Goal: Task Accomplishment & Management: Use online tool/utility

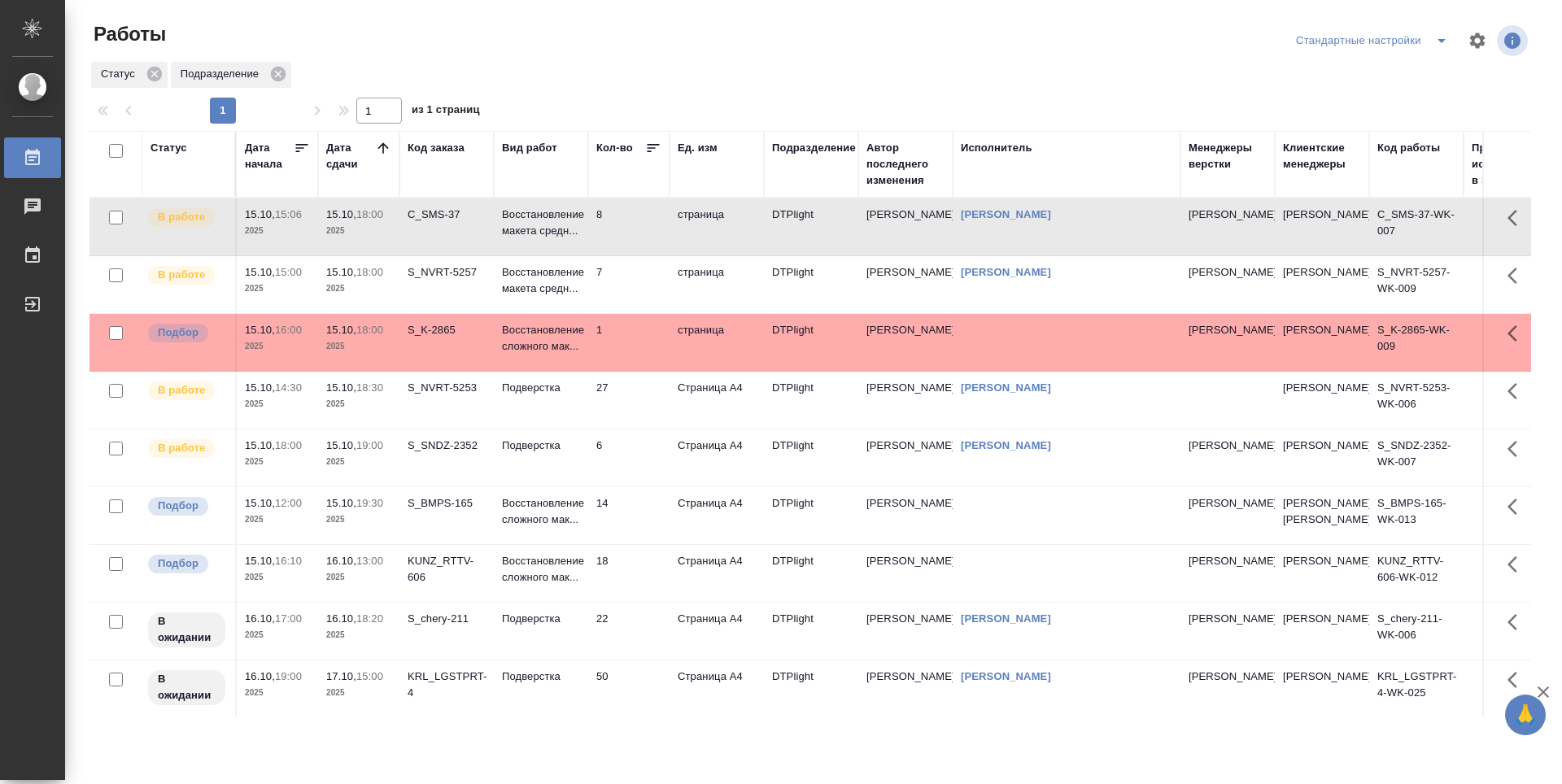
click at [621, 219] on td "8" at bounding box center [629, 227] width 81 height 57
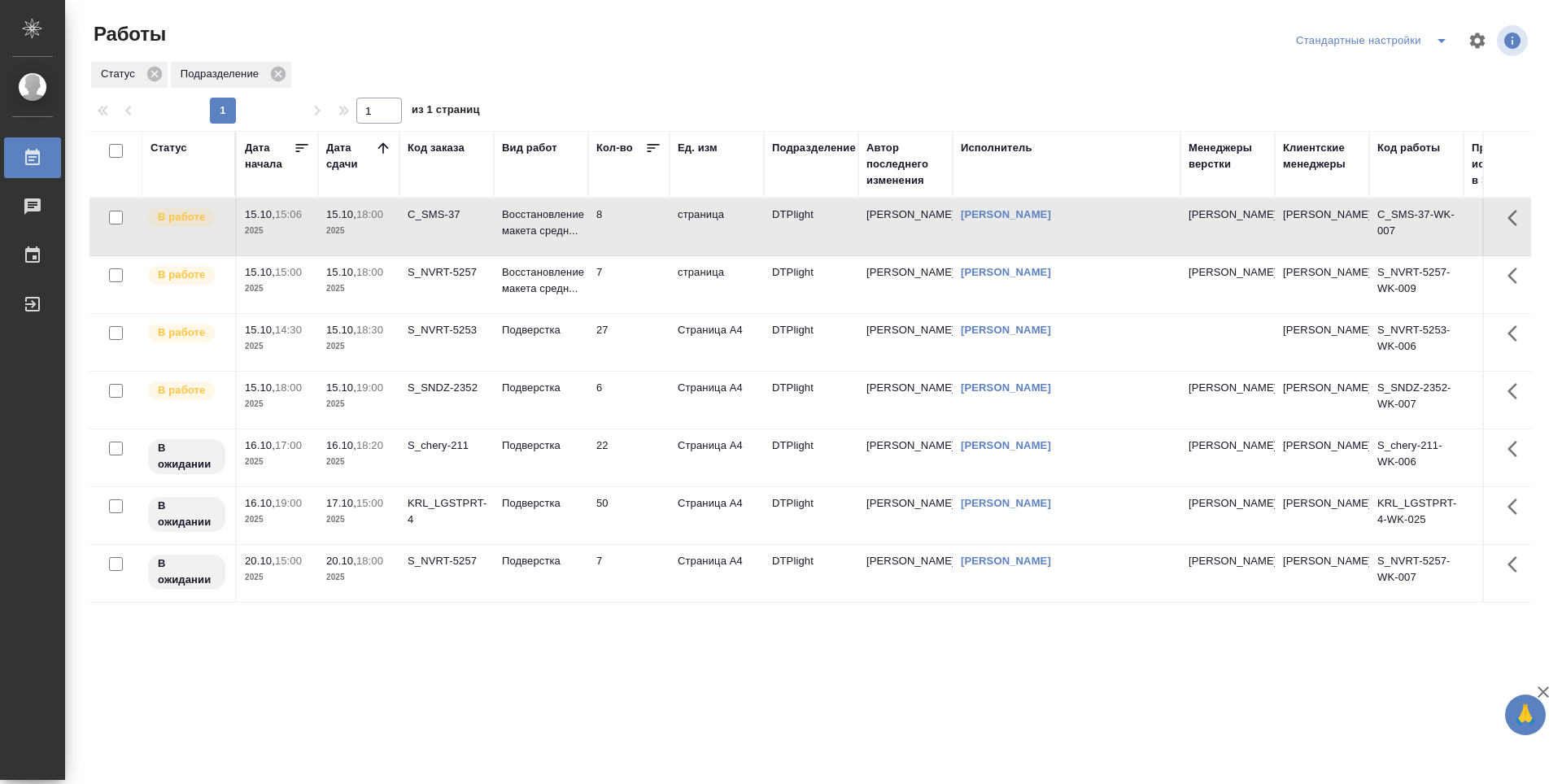
click at [622, 286] on td "7" at bounding box center [629, 284] width 81 height 57
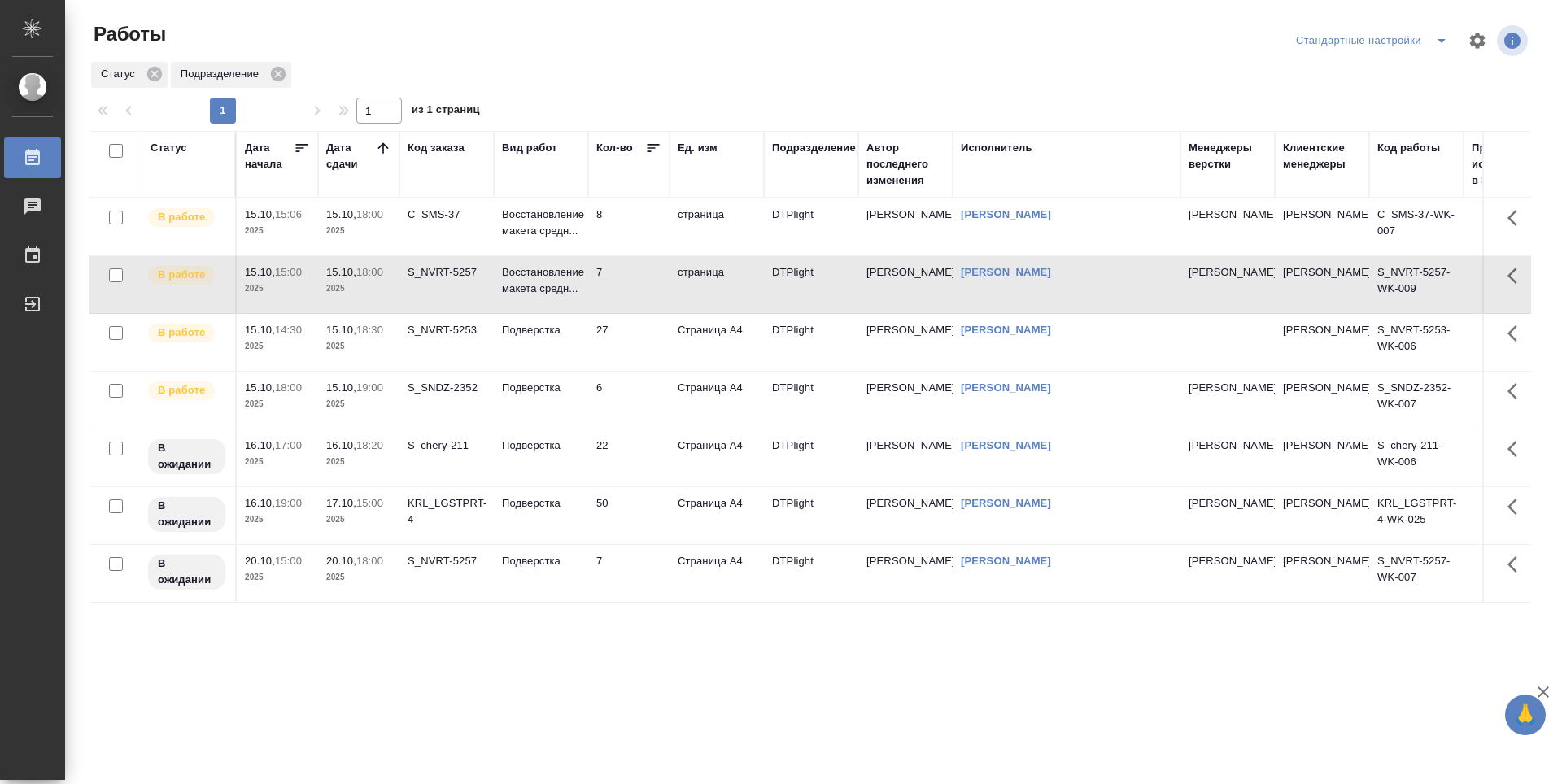
click at [620, 285] on td "7" at bounding box center [629, 284] width 81 height 57
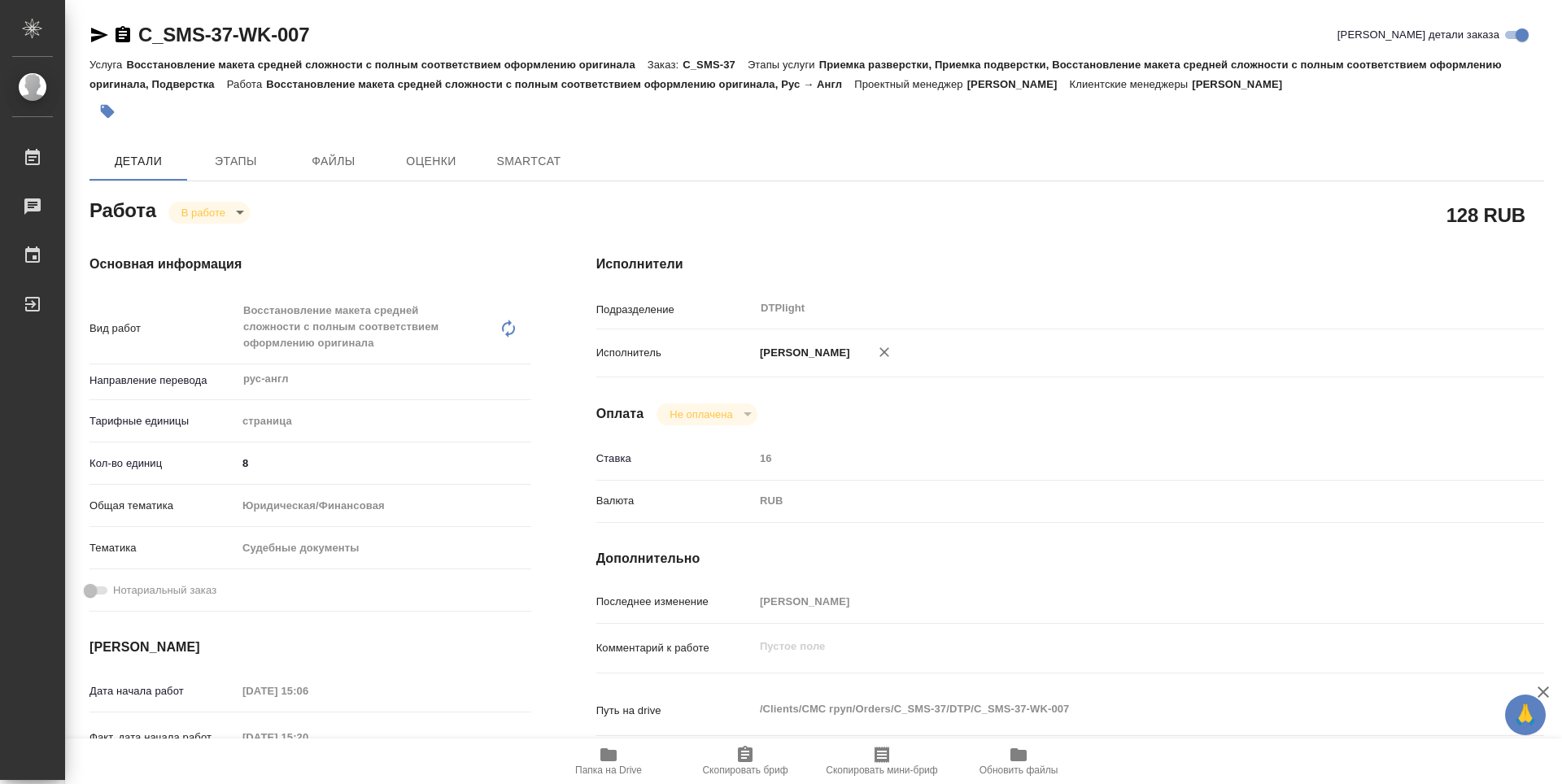
type textarea "x"
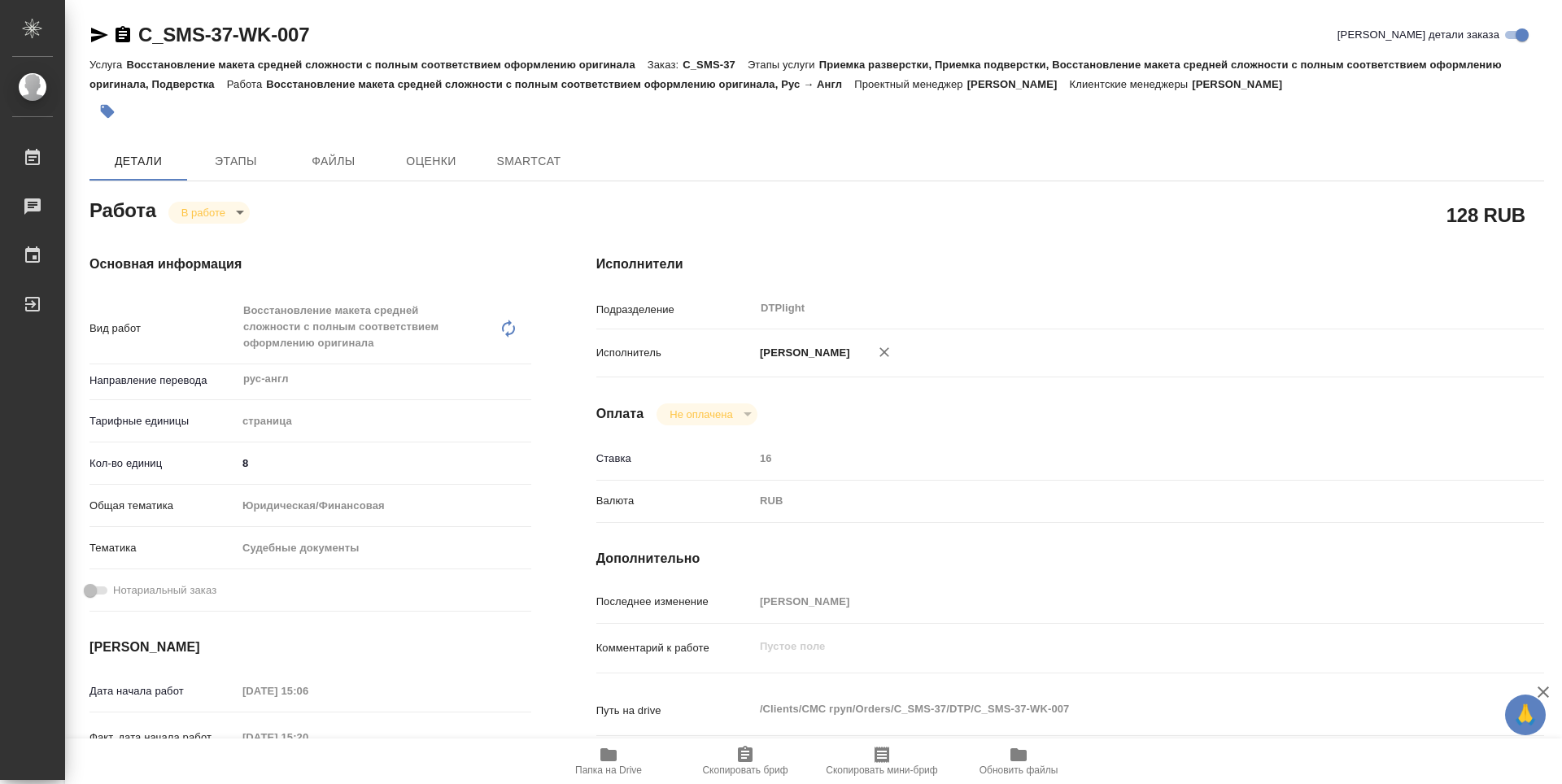
type textarea "x"
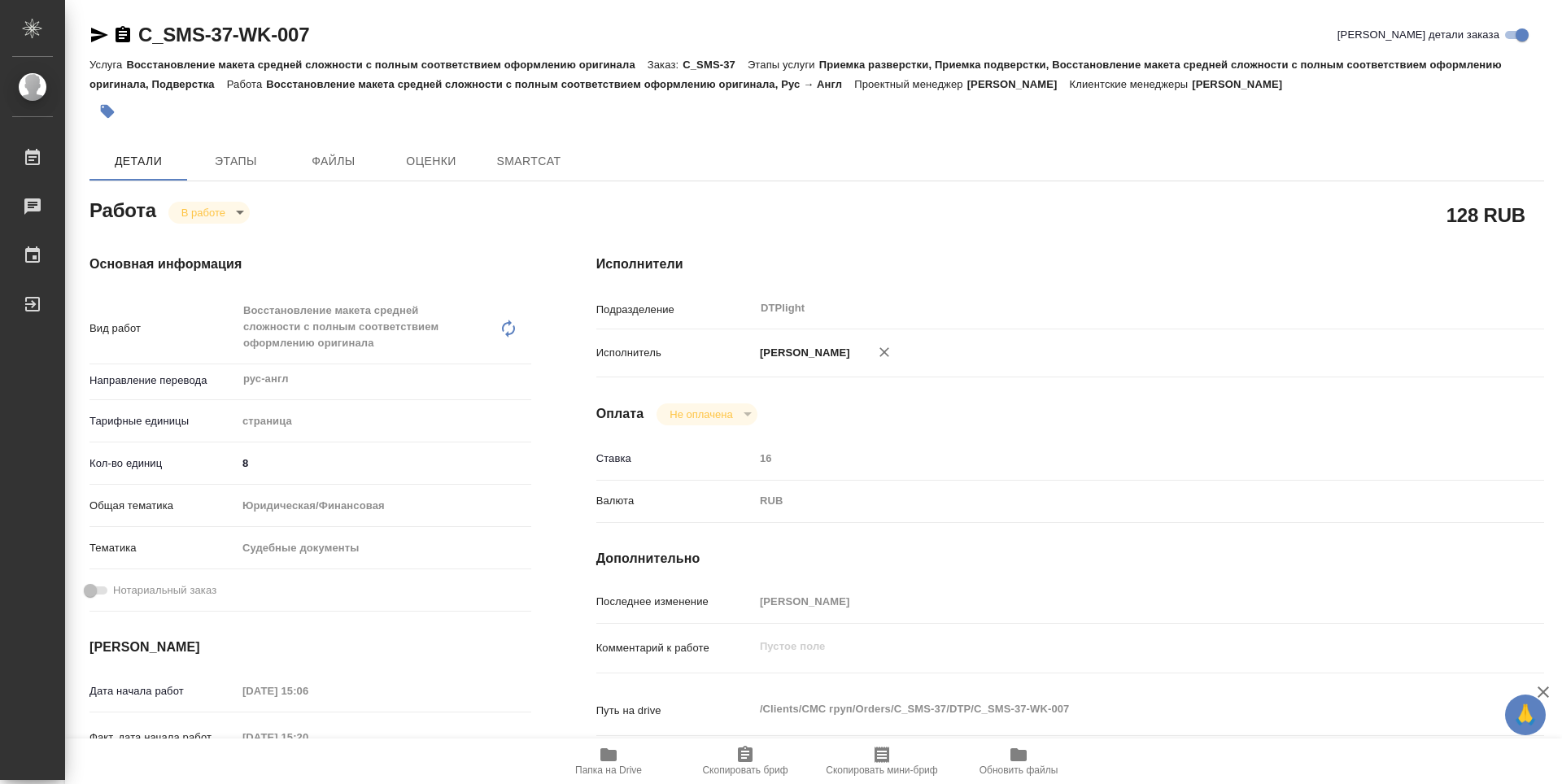
type textarea "x"
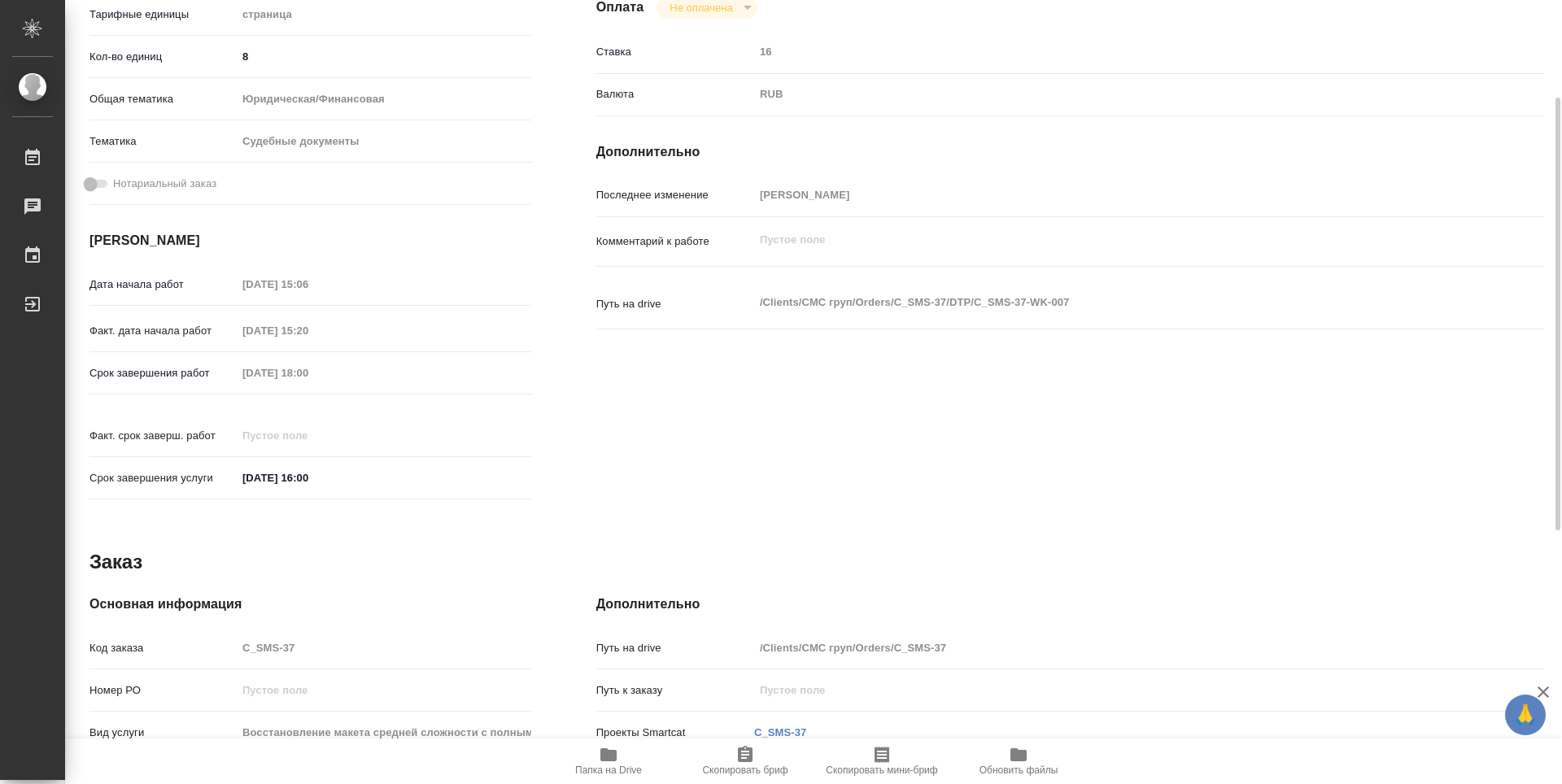
type textarea "x"
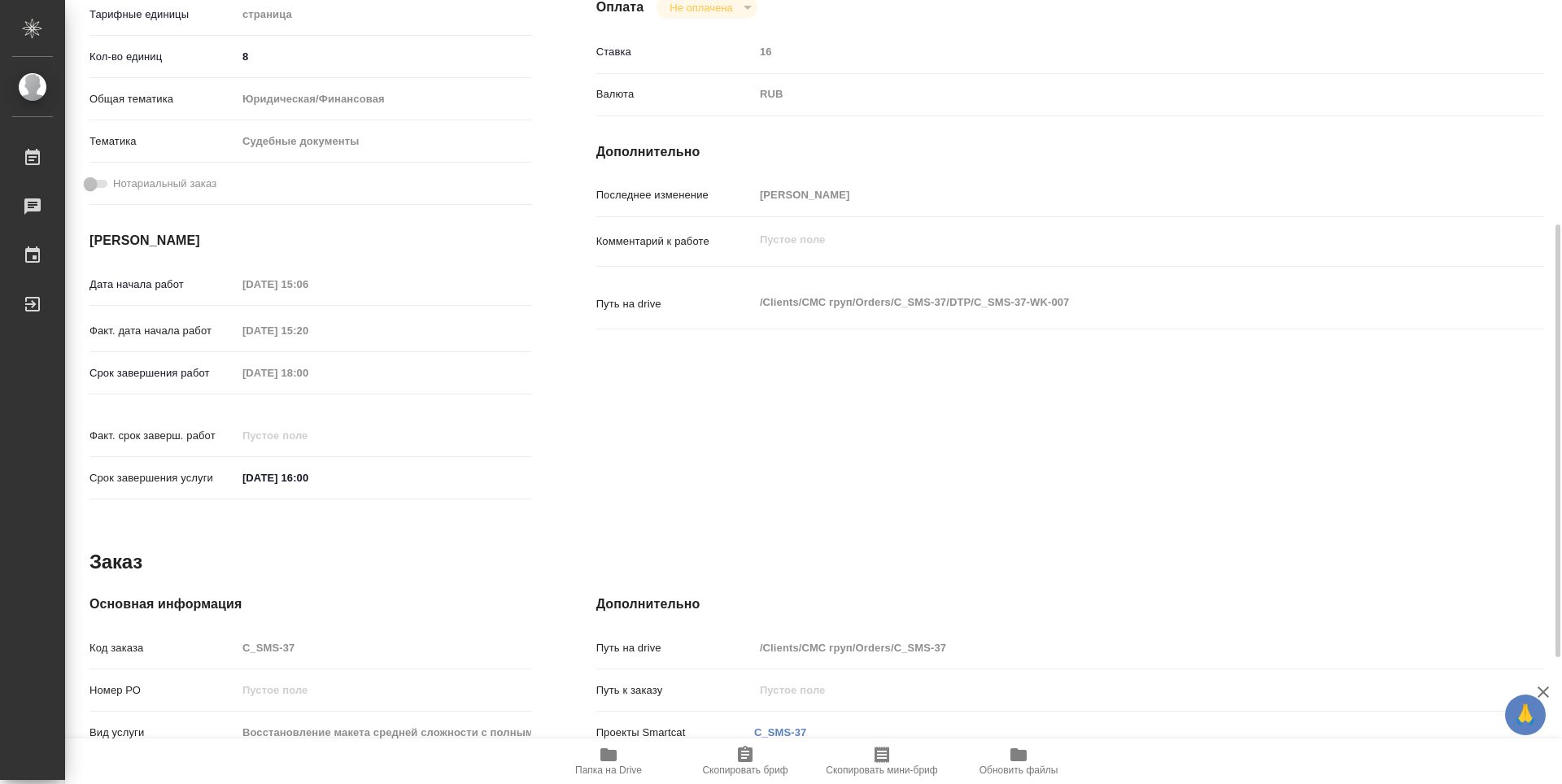
scroll to position [636, 0]
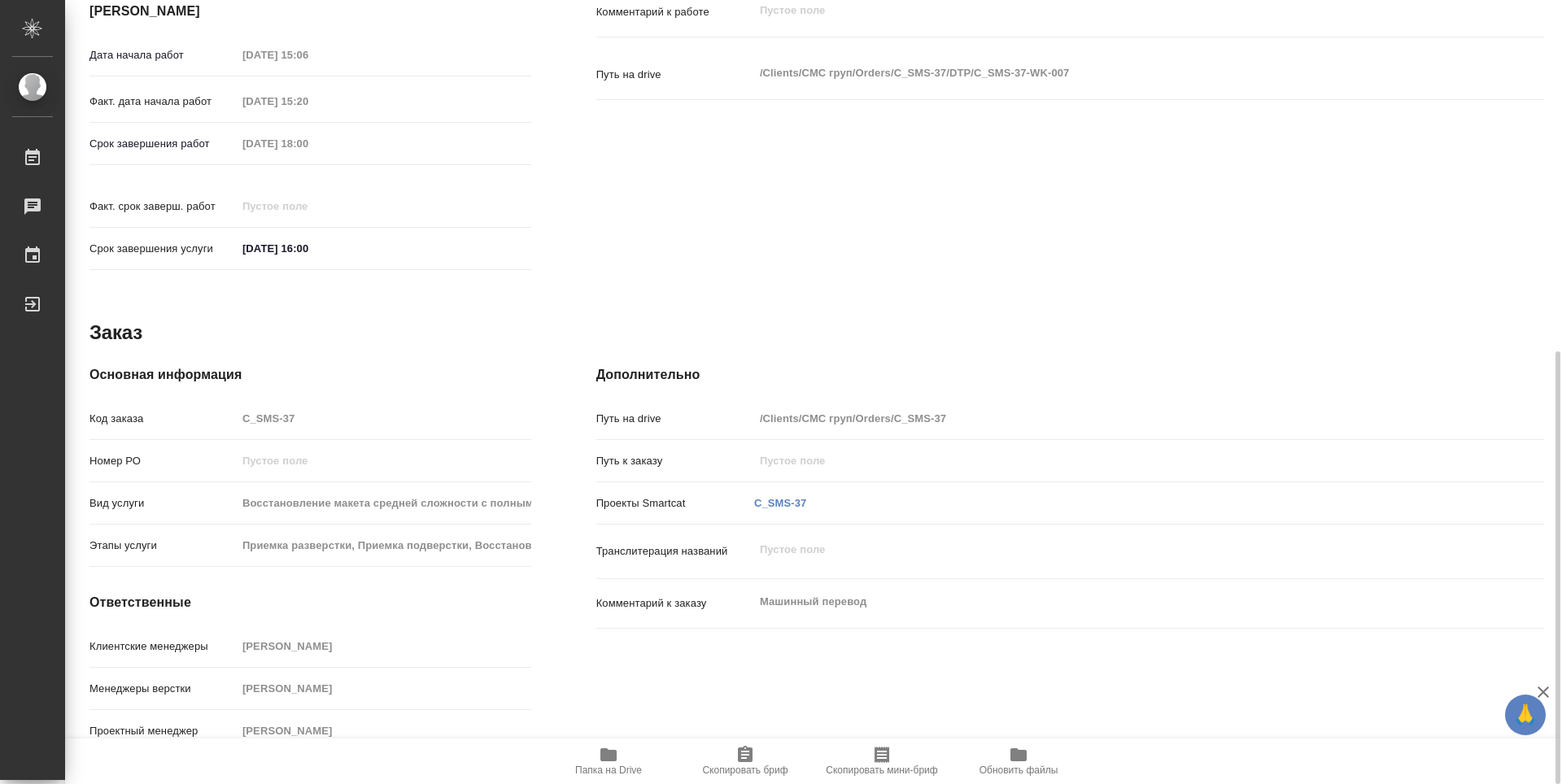
type textarea "x"
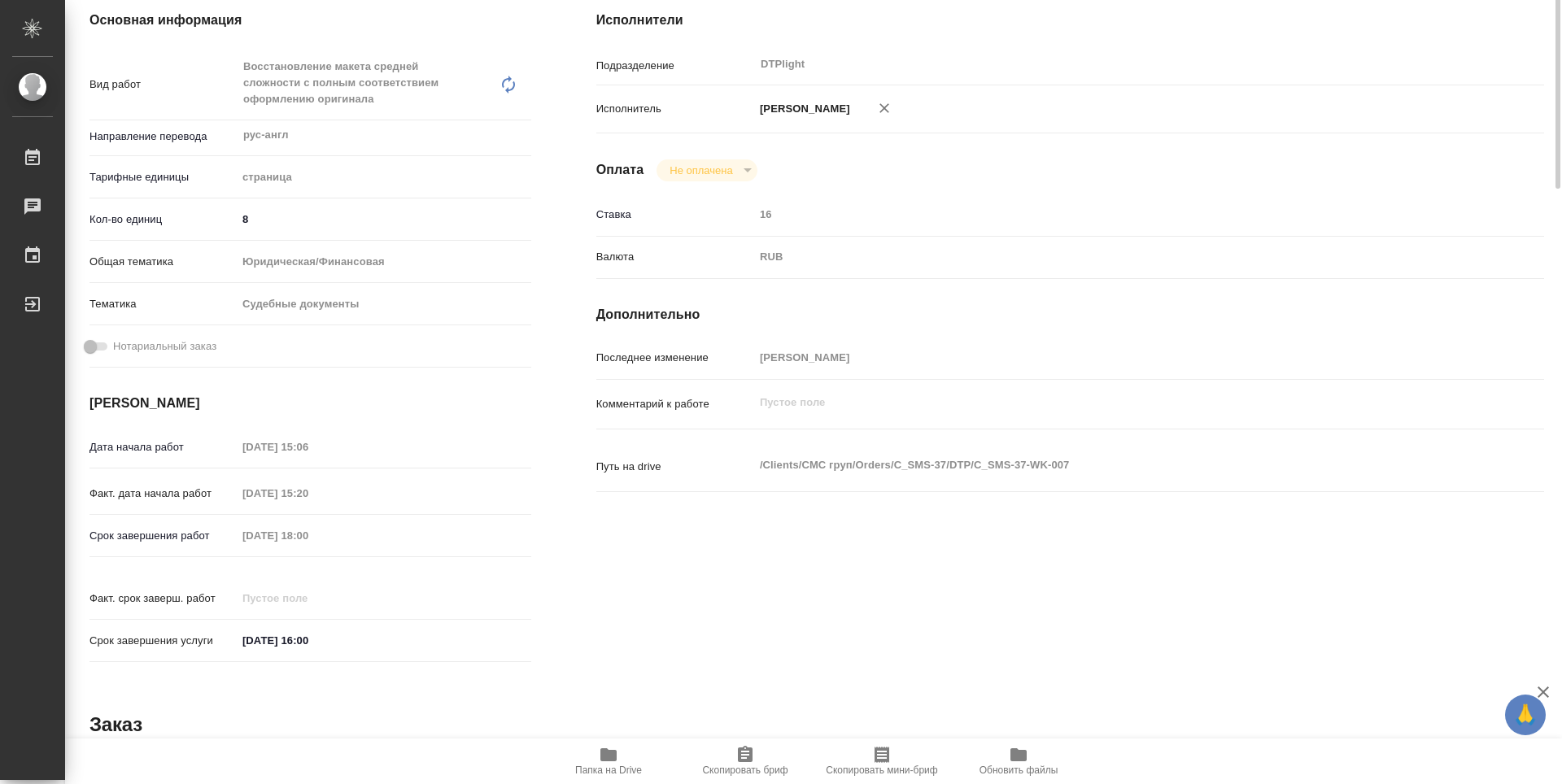
scroll to position [0, 0]
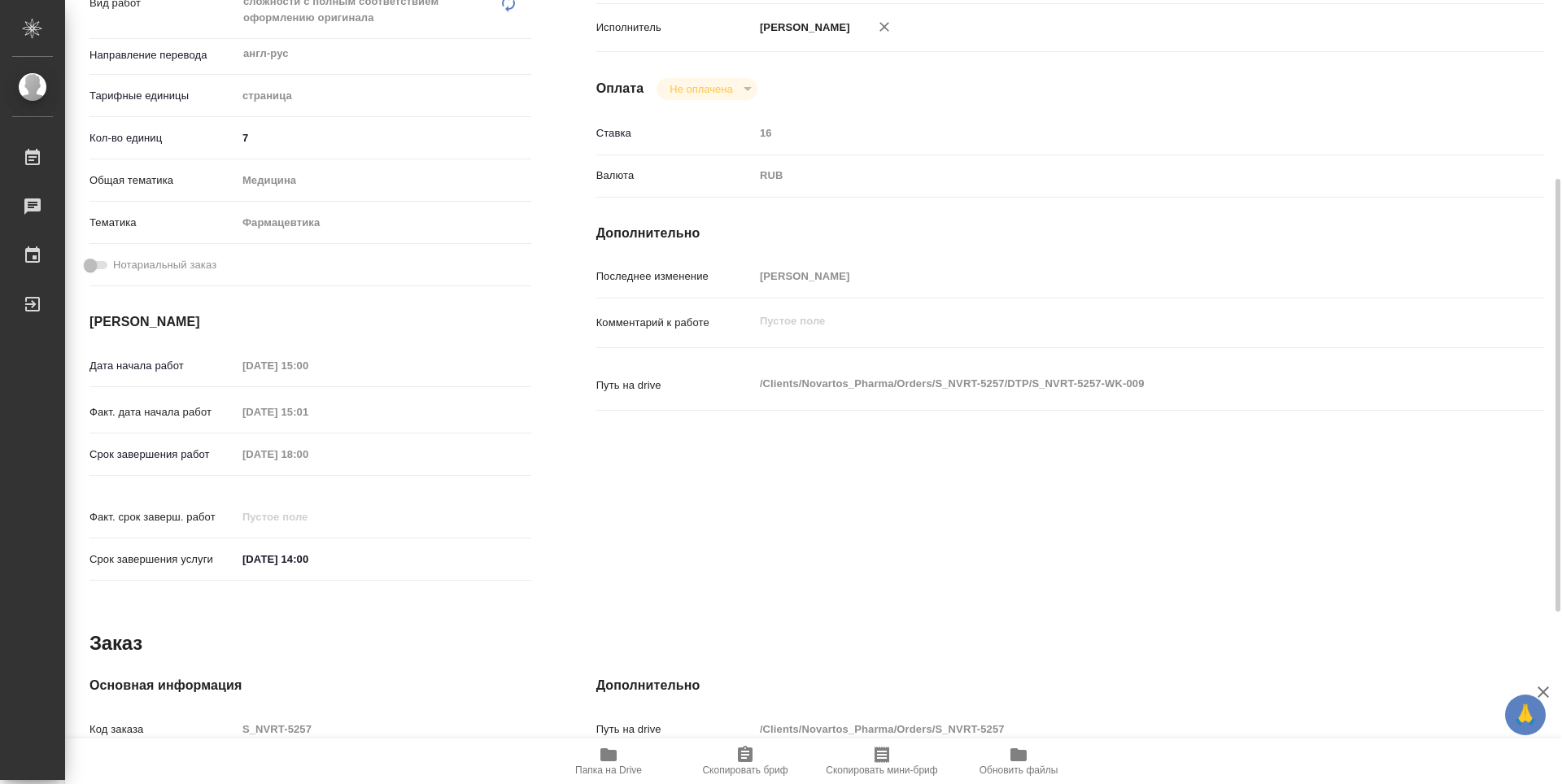
scroll to position [636, 0]
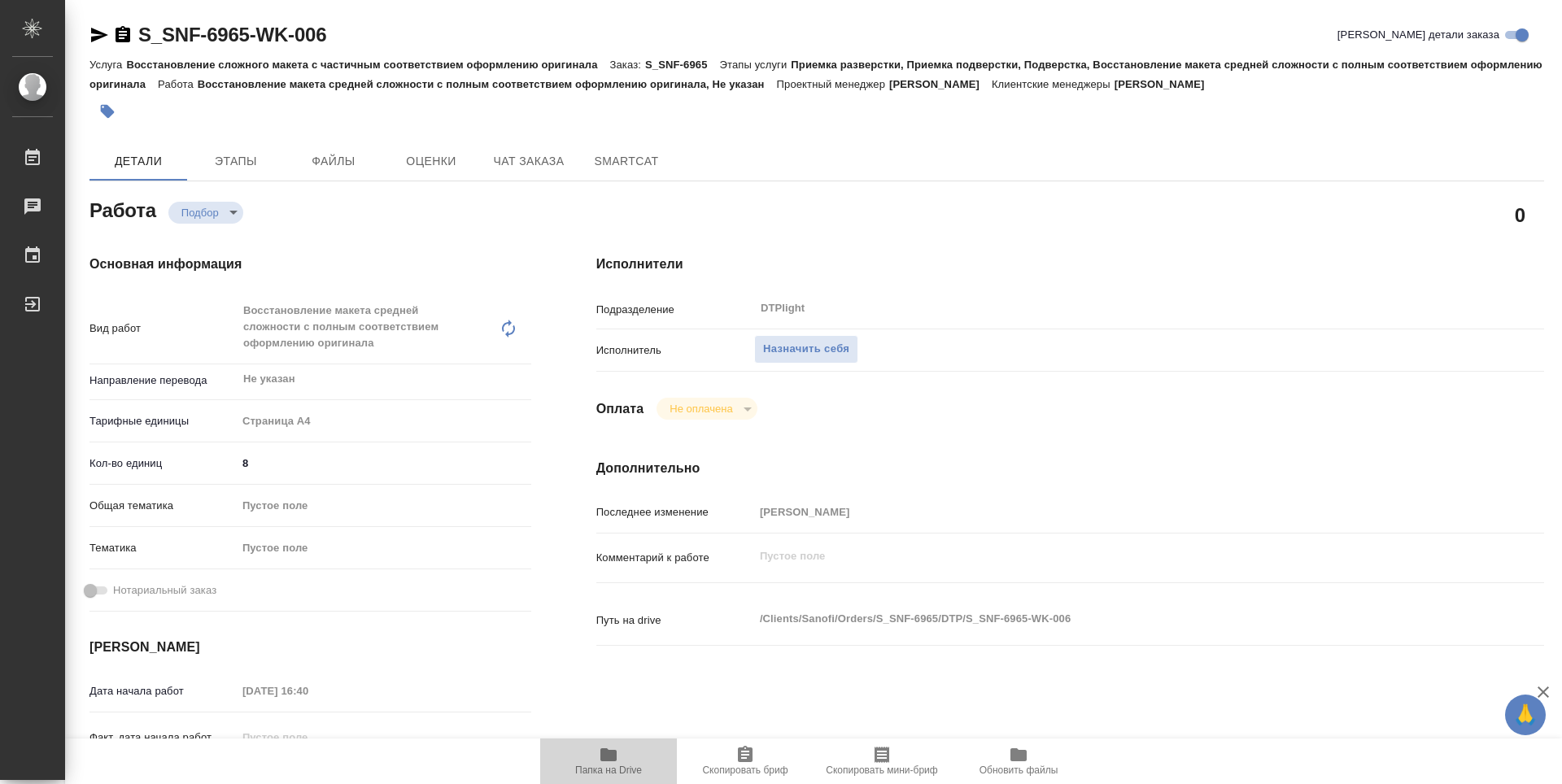
click at [602, 766] on span "Папка на Drive" at bounding box center [609, 770] width 67 height 11
